Goal: Find specific page/section: Find specific page/section

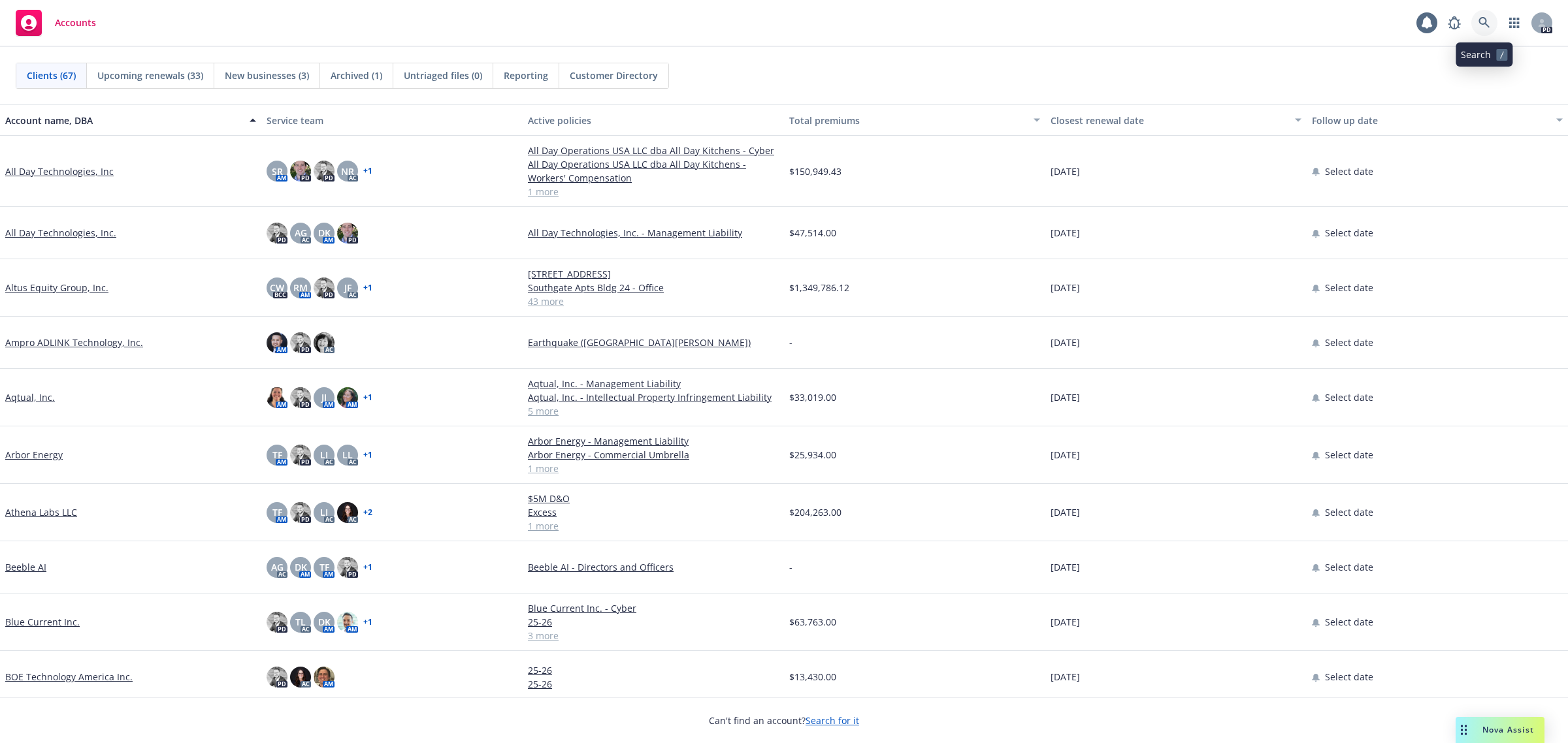
click at [1488, 20] on icon at bounding box center [1484, 23] width 12 height 12
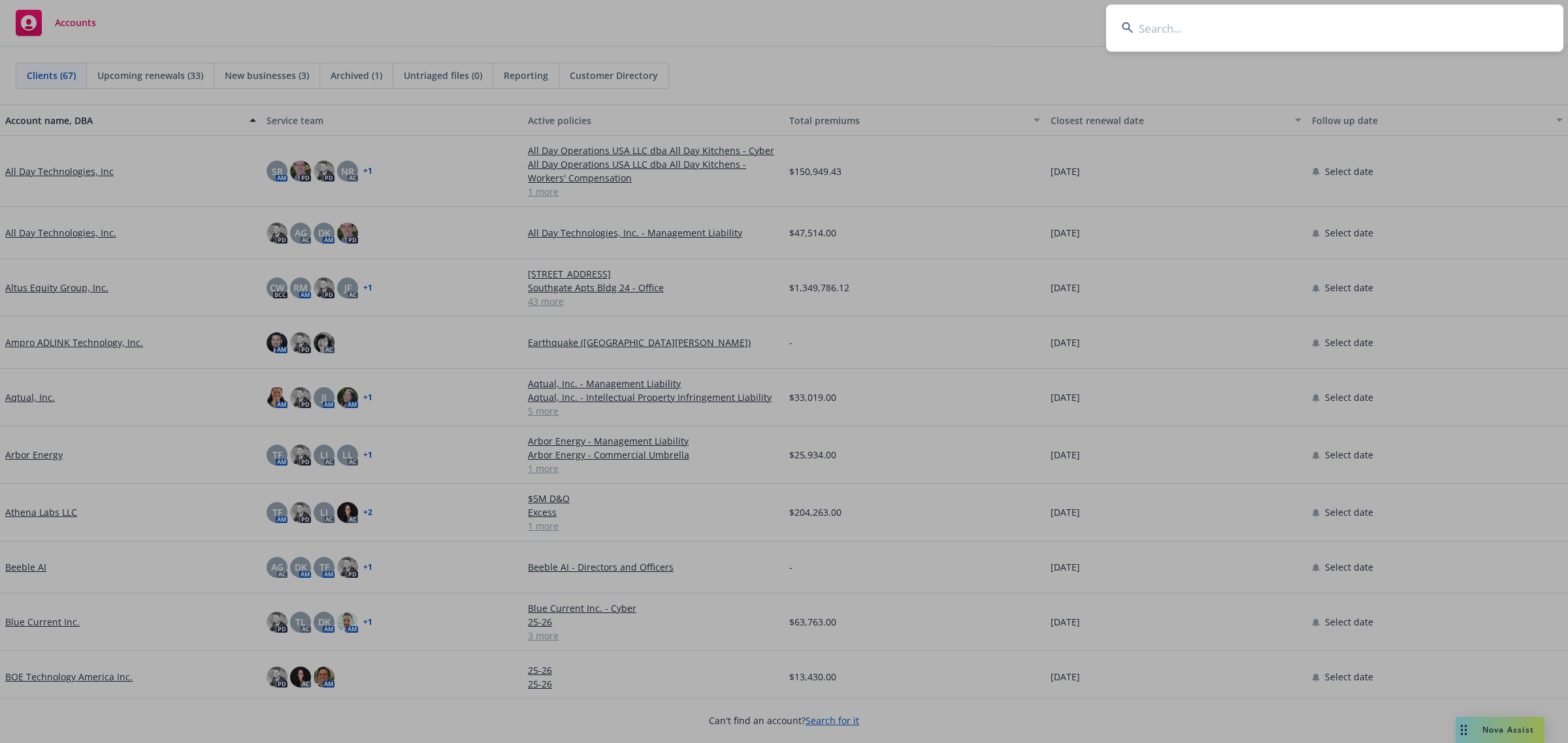
click at [1256, 24] on input at bounding box center [1335, 28] width 458 height 47
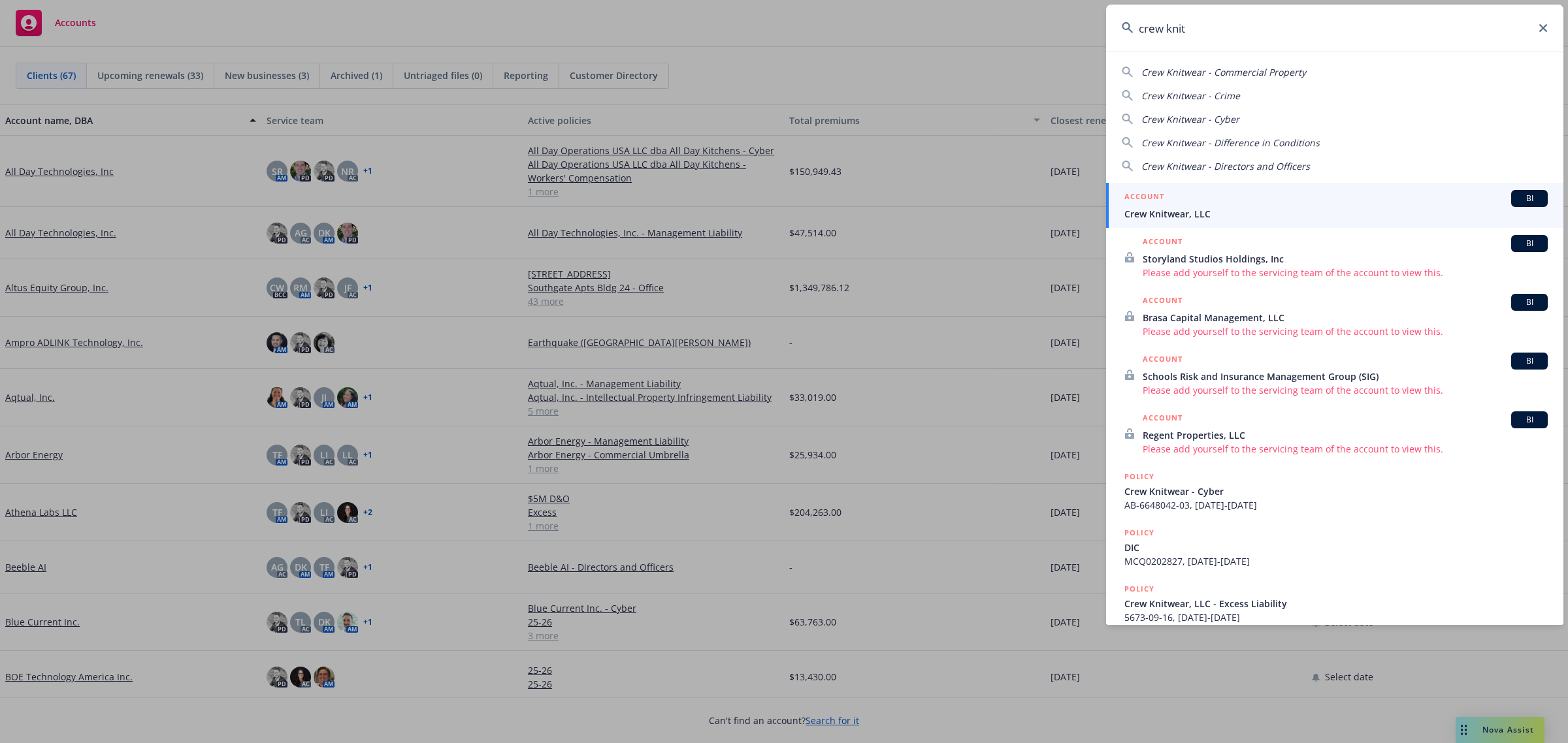
type input "crew knit"
click at [1199, 217] on span "Crew Knitwear, LLC" at bounding box center [1336, 214] width 423 height 14
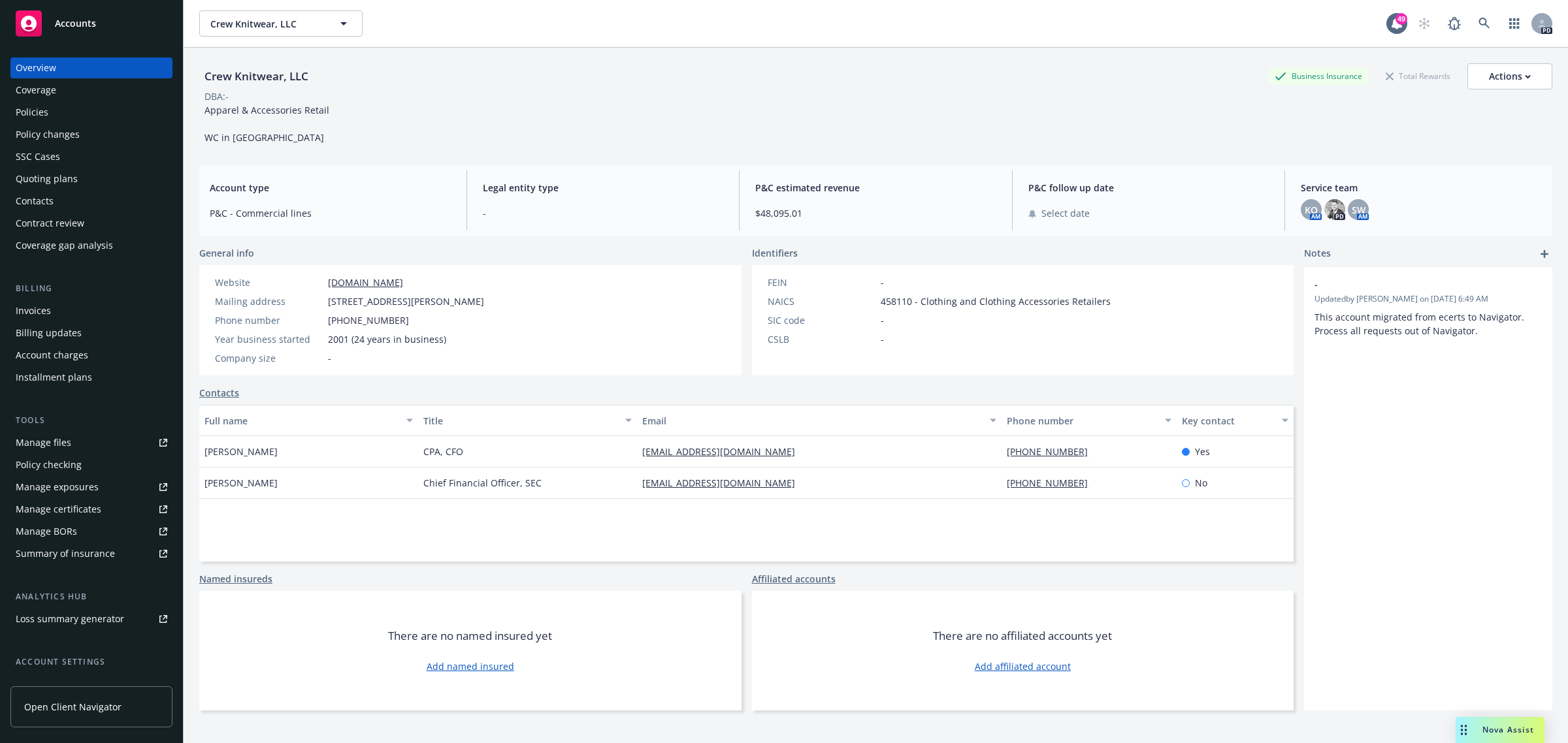
click at [82, 118] on div "Policies" at bounding box center [91, 112] width 152 height 21
